Goal: Task Accomplishment & Management: Use online tool/utility

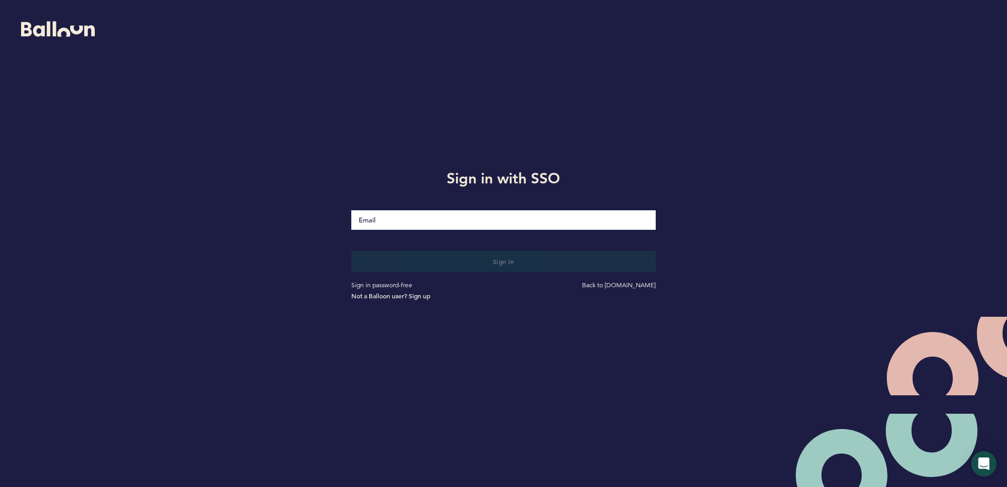
type input "[EMAIL_ADDRESS][DOMAIN_NAME]"
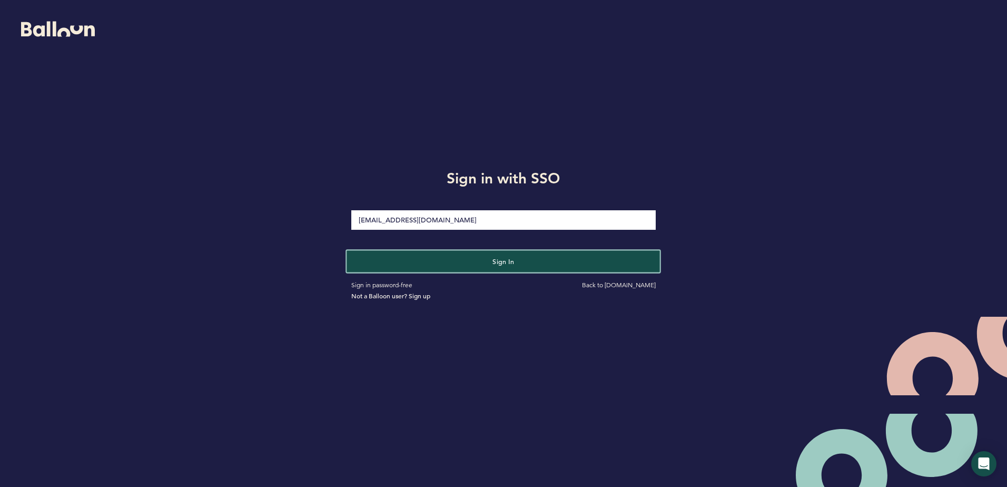
click at [443, 256] on button "Sign in" at bounding box center [503, 261] width 313 height 22
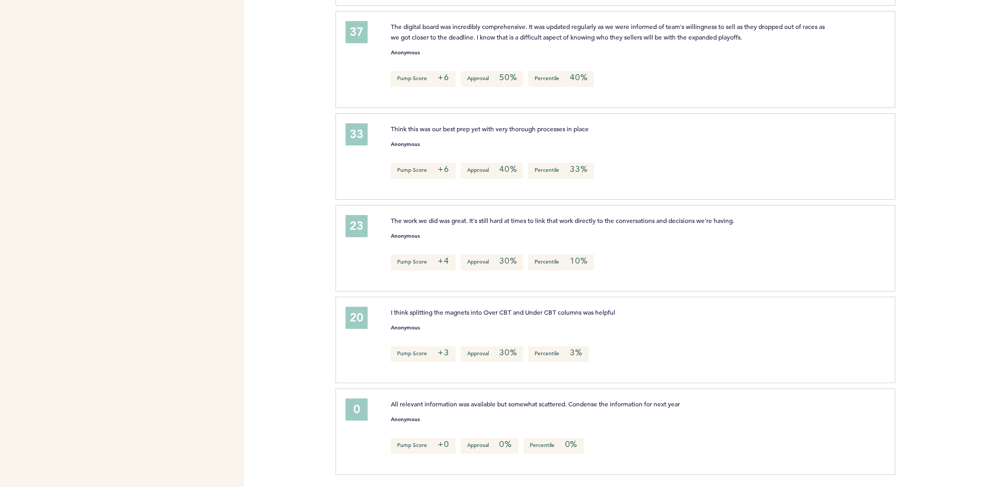
scroll to position [1064, 0]
click at [306, 121] on div "Flights Astros [EMAIL_ADDRESS][DOMAIN_NAME] Team Domain: astros Notification Pr…" at bounding box center [503, 243] width 1007 height 487
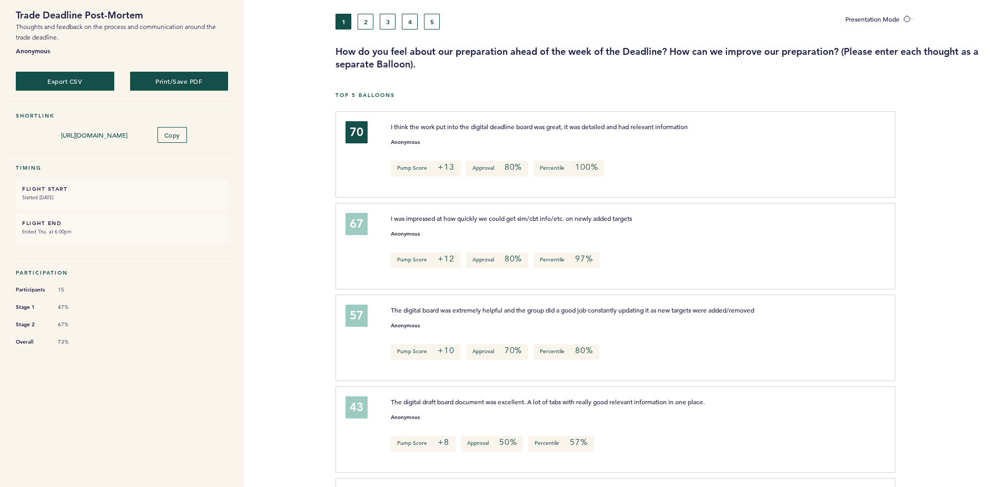
scroll to position [0, 0]
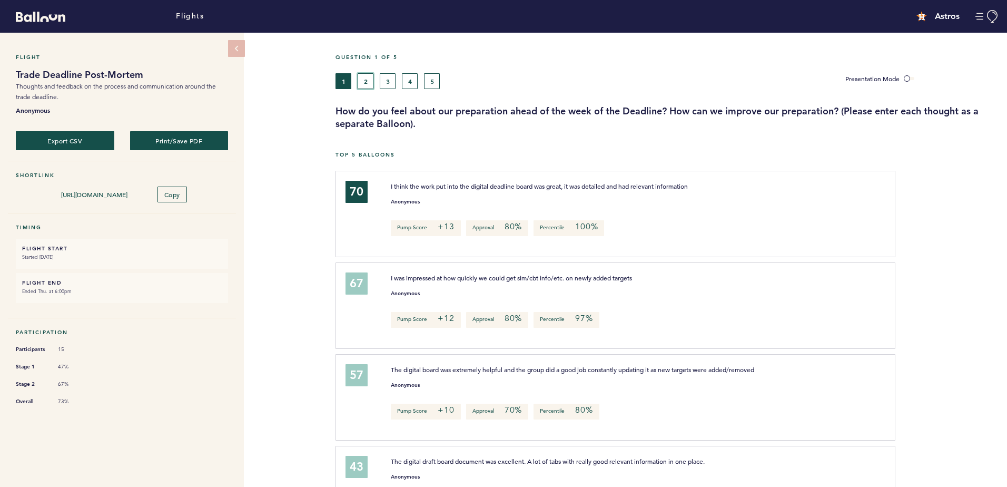
click at [358, 81] on button "2" at bounding box center [366, 81] width 16 height 16
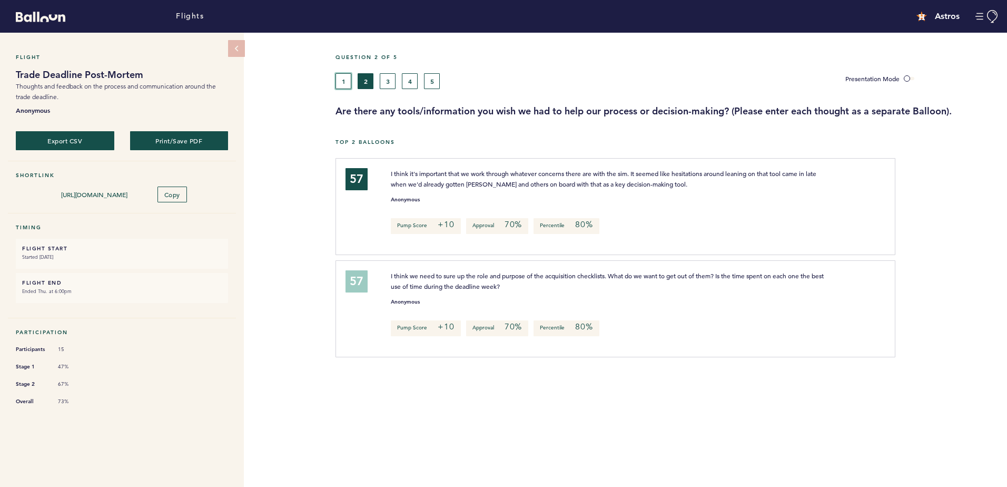
click at [340, 81] on button "1" at bounding box center [344, 81] width 16 height 16
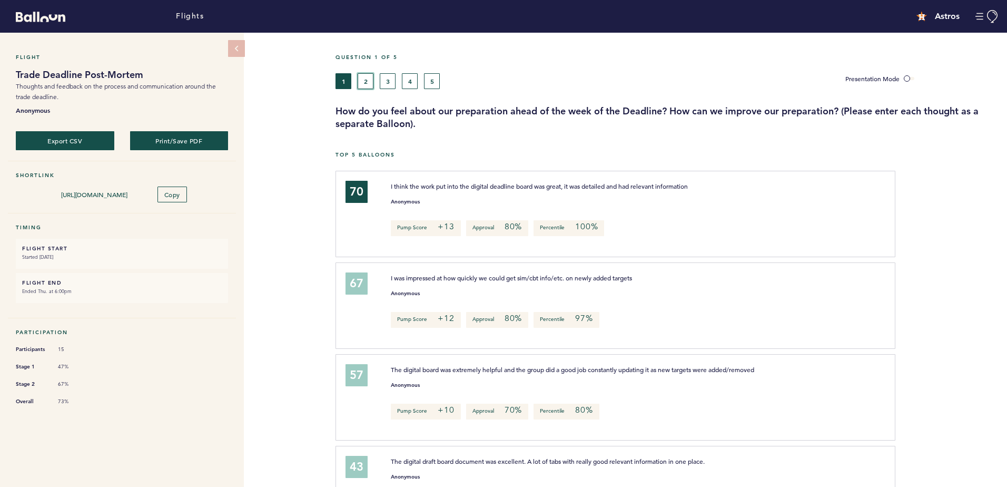
click at [367, 86] on button "2" at bounding box center [366, 81] width 16 height 16
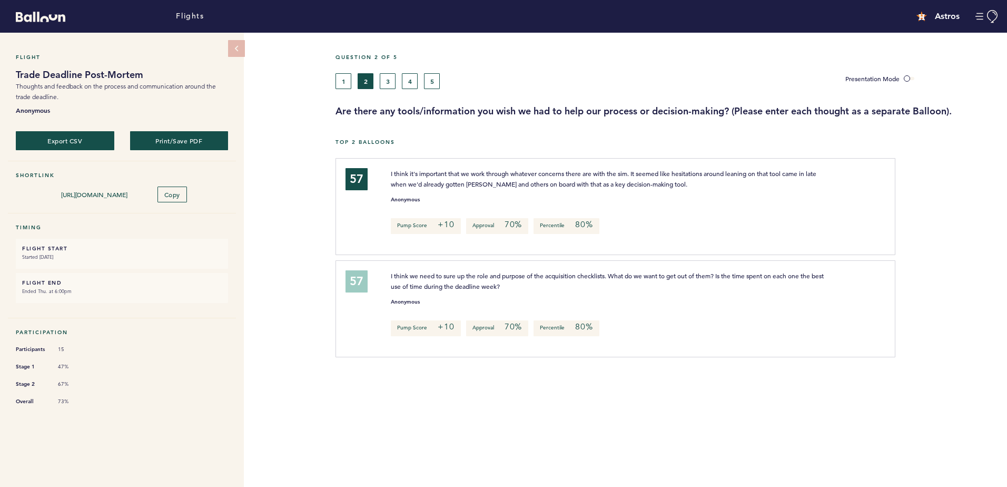
click at [293, 347] on div "Flight Trade Deadline Post-Mortem Thoughts and feedback on the process and comm…" at bounding box center [503, 260] width 1007 height 454
click at [384, 81] on button "3" at bounding box center [388, 81] width 16 height 16
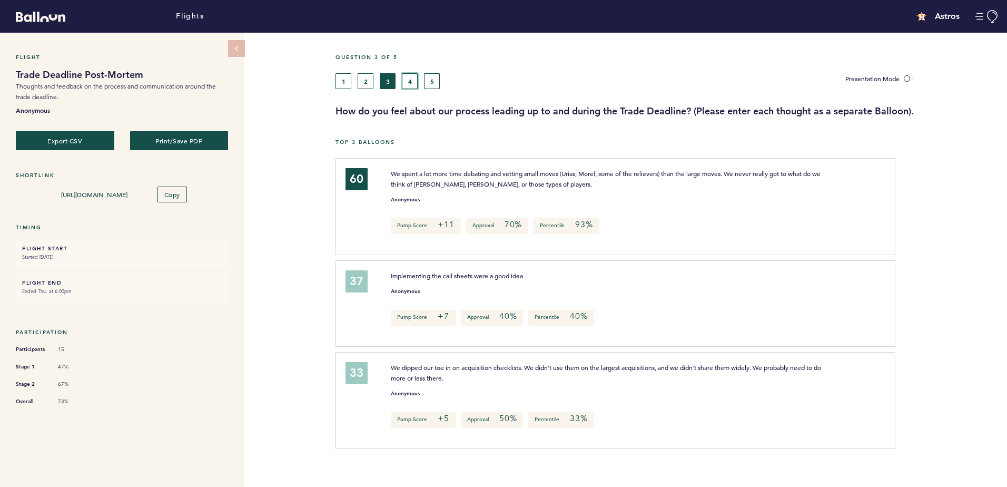
click at [408, 87] on button "4" at bounding box center [410, 81] width 16 height 16
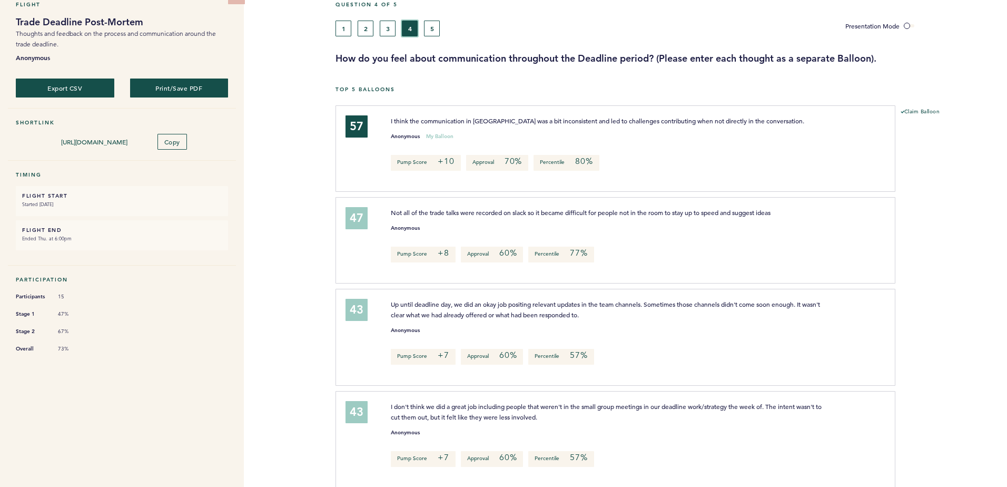
scroll to position [105, 0]
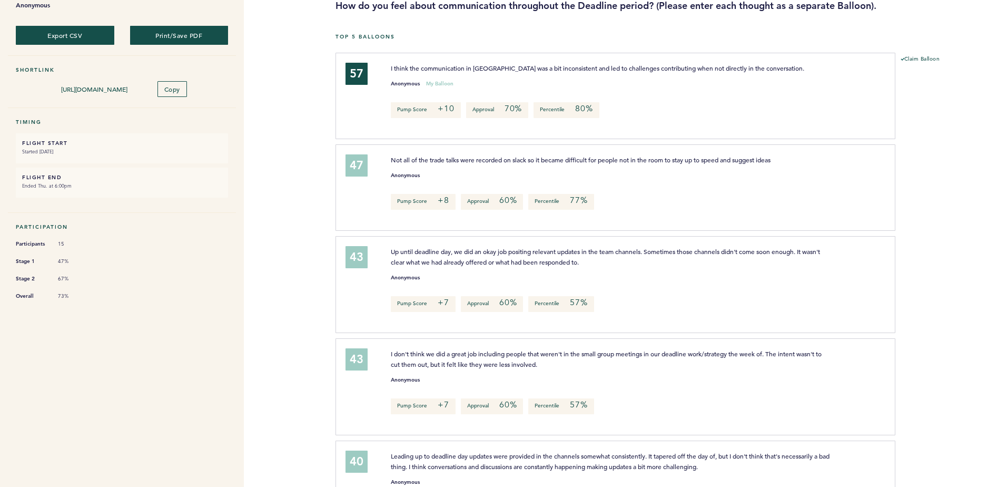
click at [465, 176] on div "Anonymous" at bounding box center [632, 173] width 498 height 11
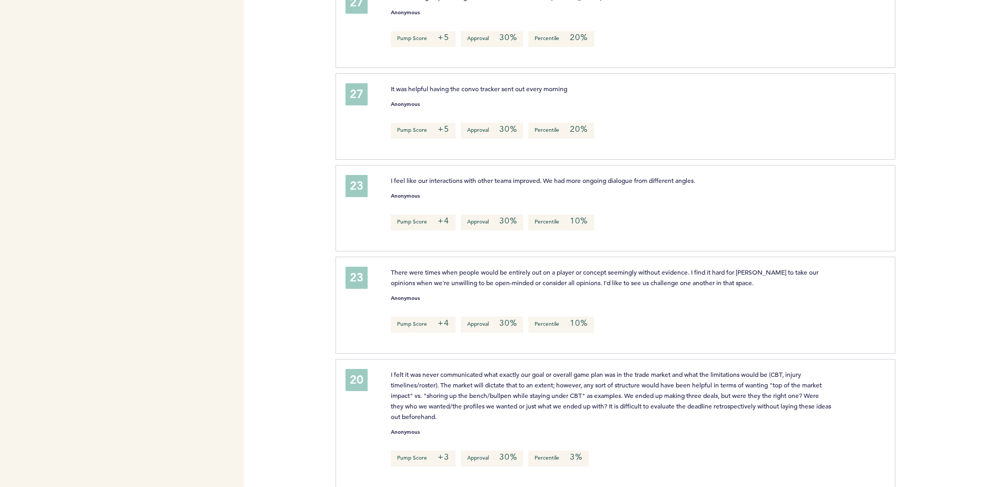
scroll to position [716, 0]
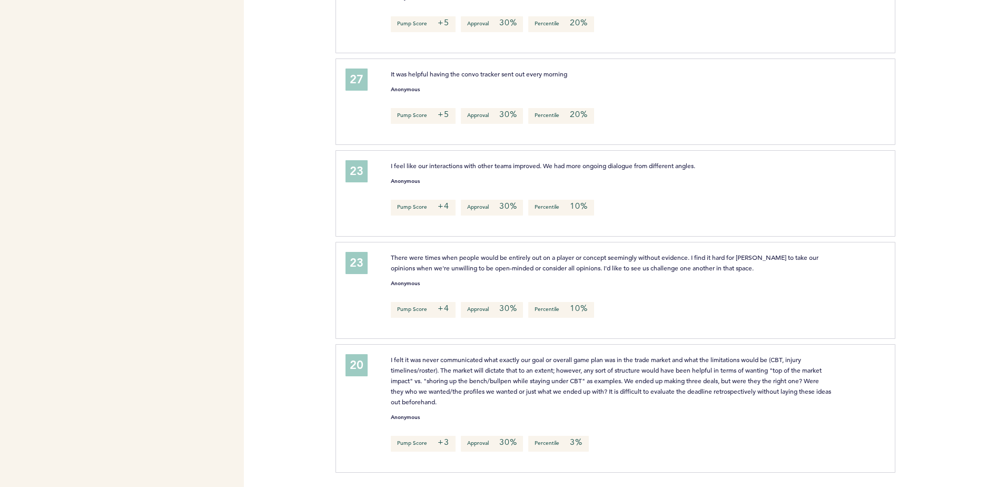
click at [285, 138] on div "Flights Astros [EMAIL_ADDRESS][DOMAIN_NAME] Team Domain: astros Notification Pr…" at bounding box center [503, 243] width 1007 height 487
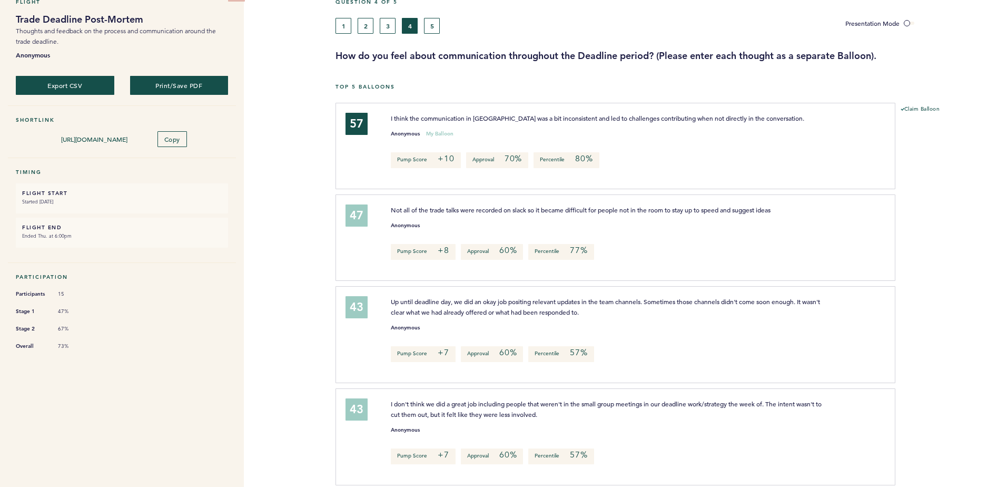
scroll to position [0, 0]
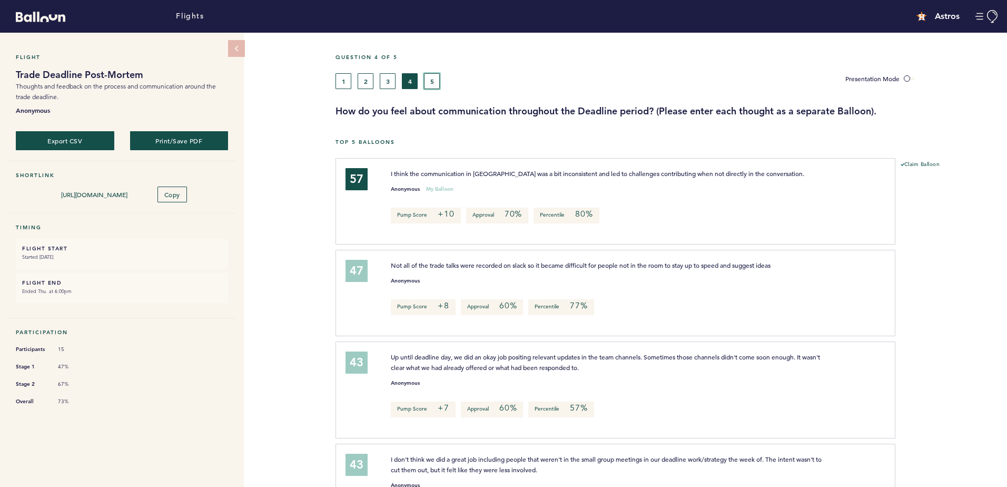
click at [437, 83] on button "5" at bounding box center [432, 81] width 16 height 16
